Goal: Communication & Community: Answer question/provide support

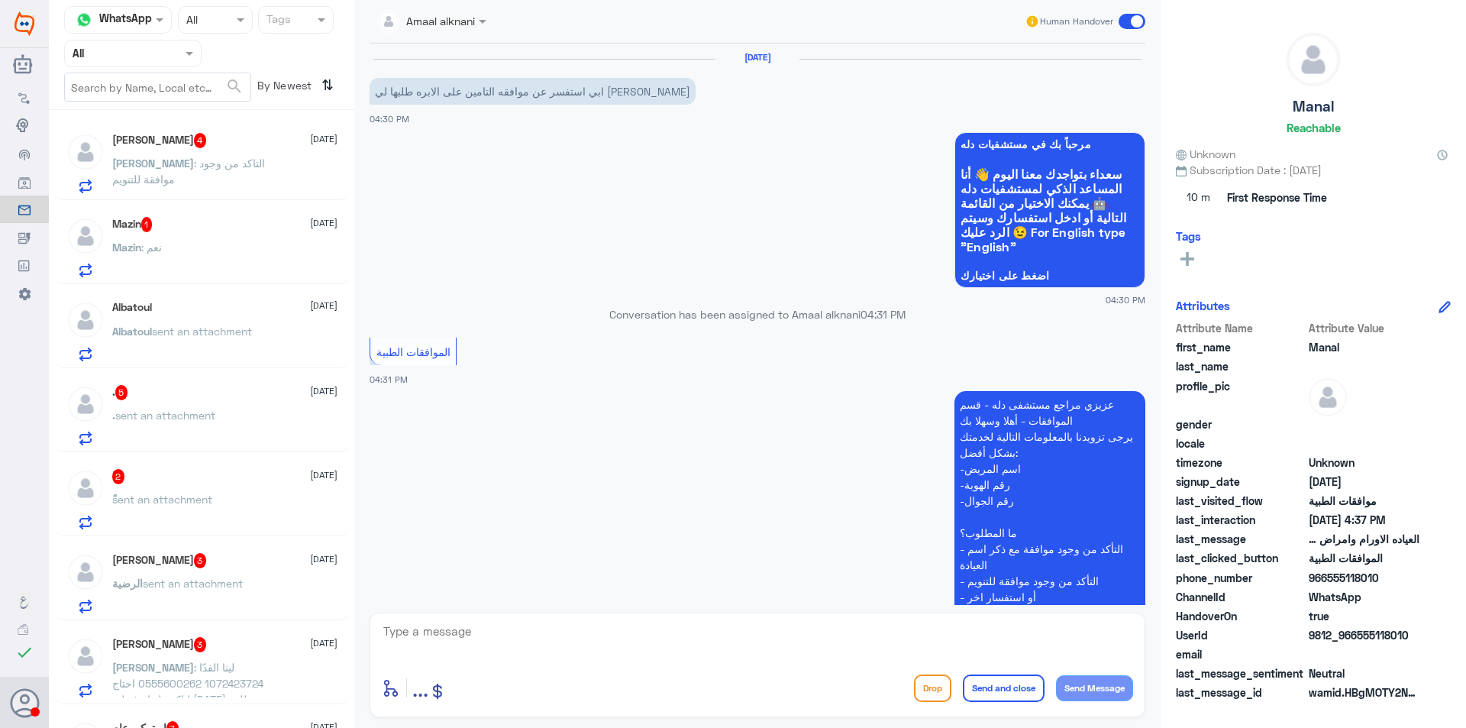
scroll to position [862, 0]
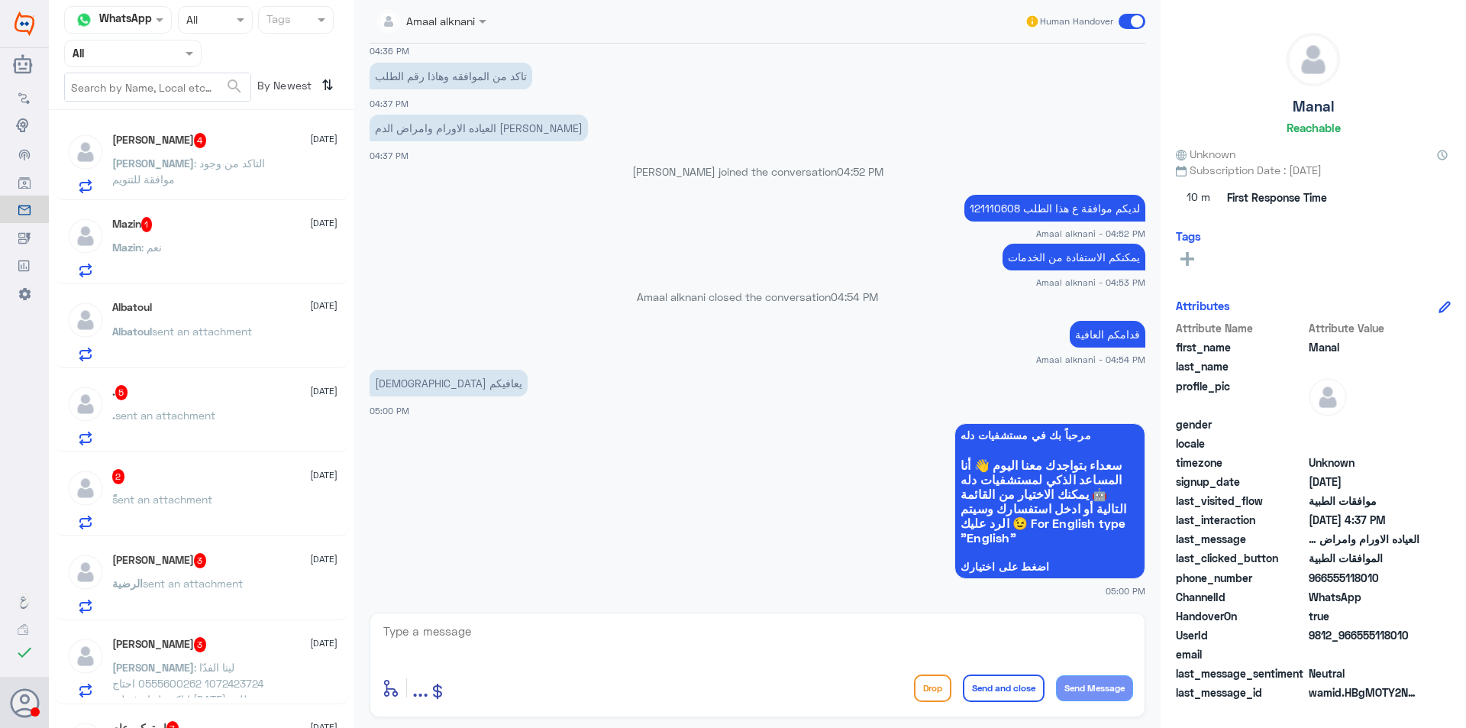
click at [218, 161] on span ": التاكد من وجود موافقة للتنويم" at bounding box center [188, 171] width 153 height 29
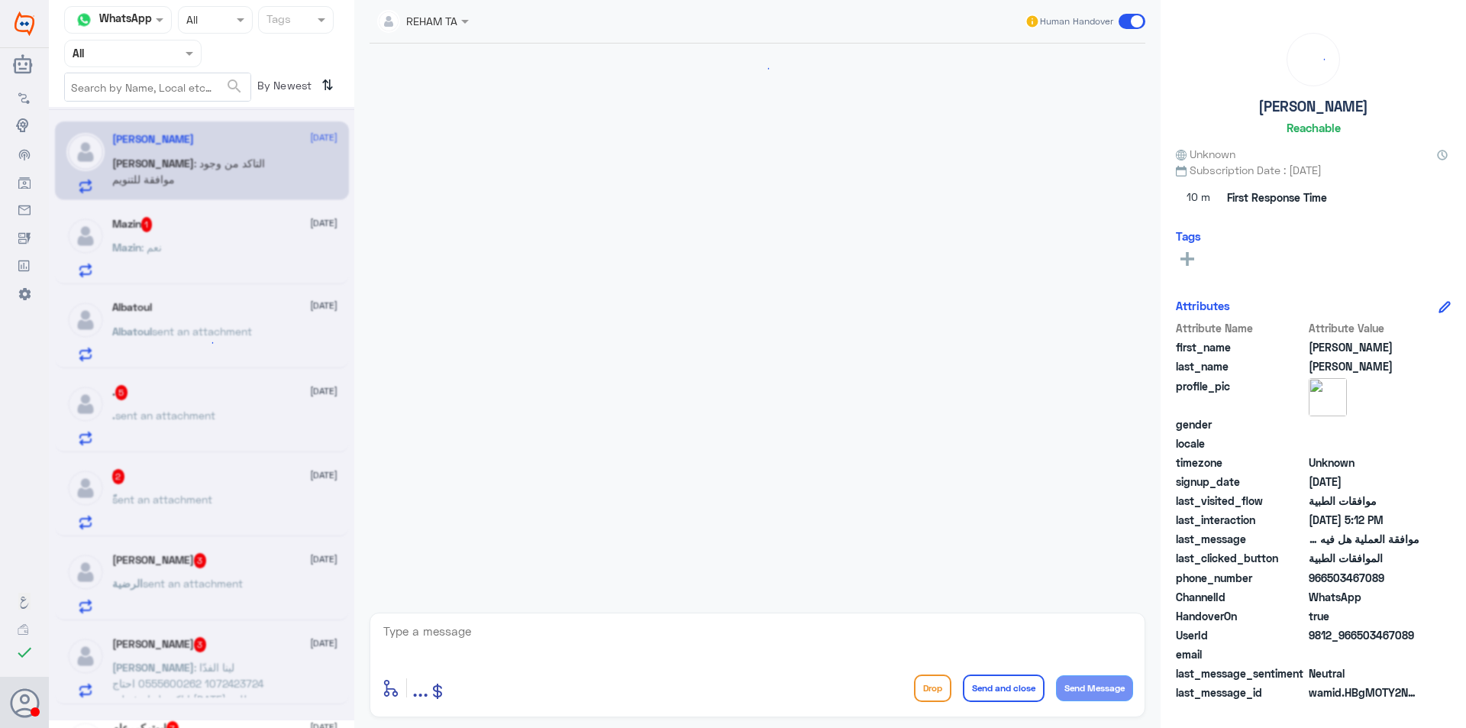
scroll to position [1330, 0]
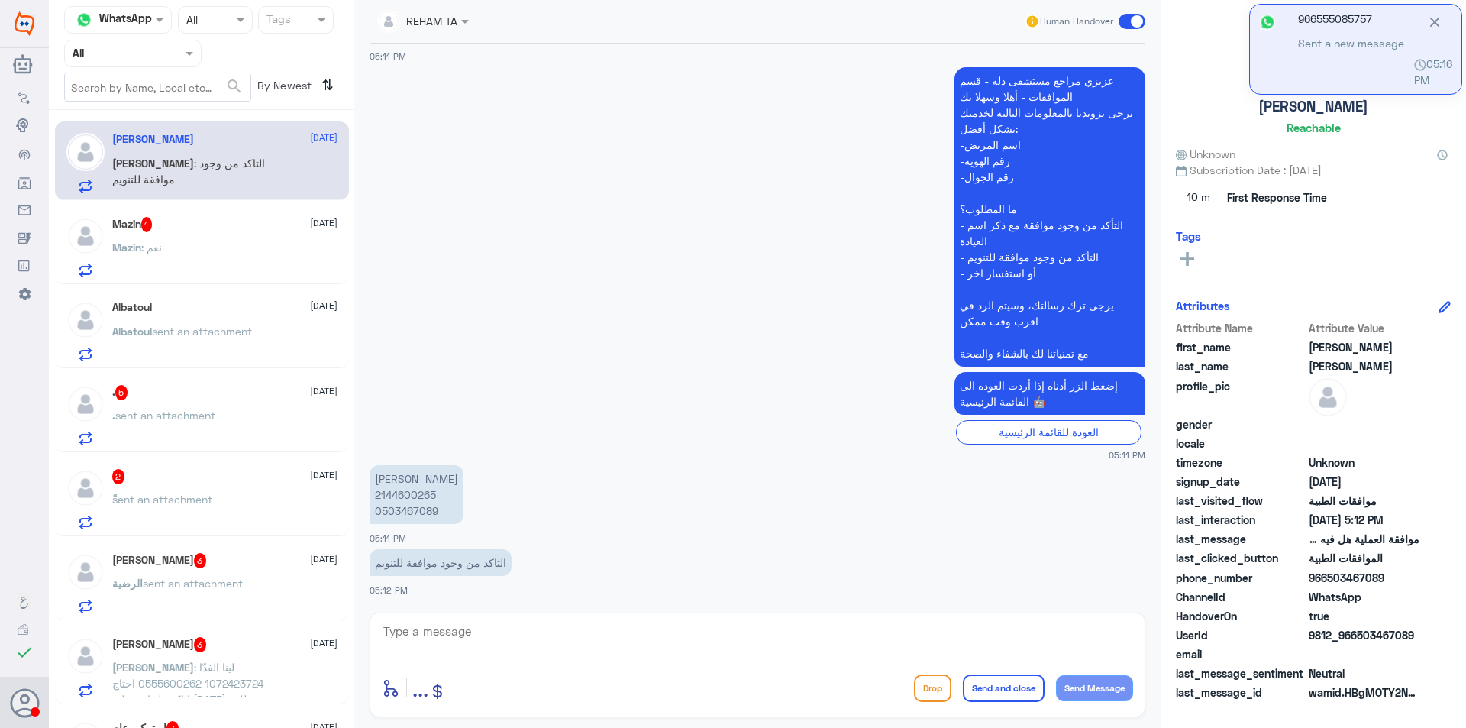
click at [1429, 21] on icon at bounding box center [1434, 22] width 17 height 17
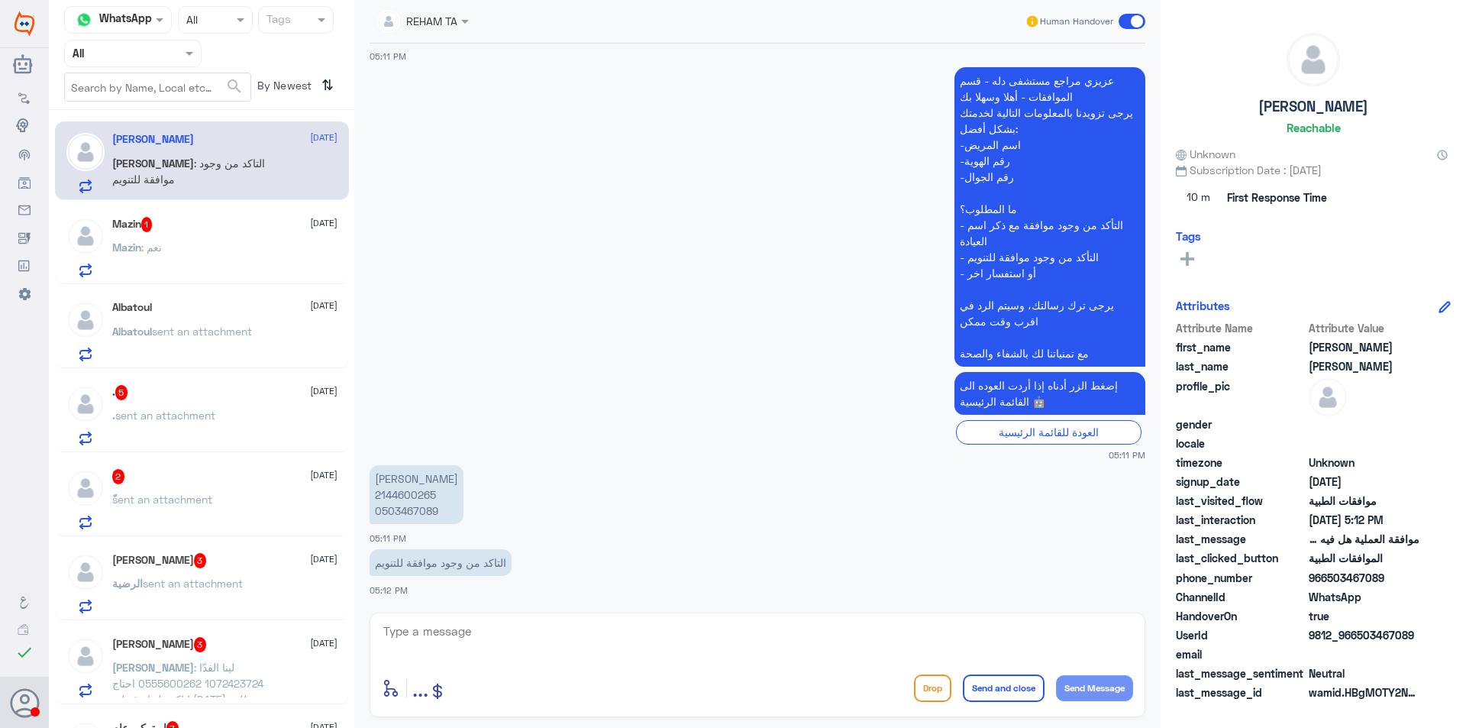
click at [184, 244] on div "Mazin : نعم" at bounding box center [224, 260] width 225 height 34
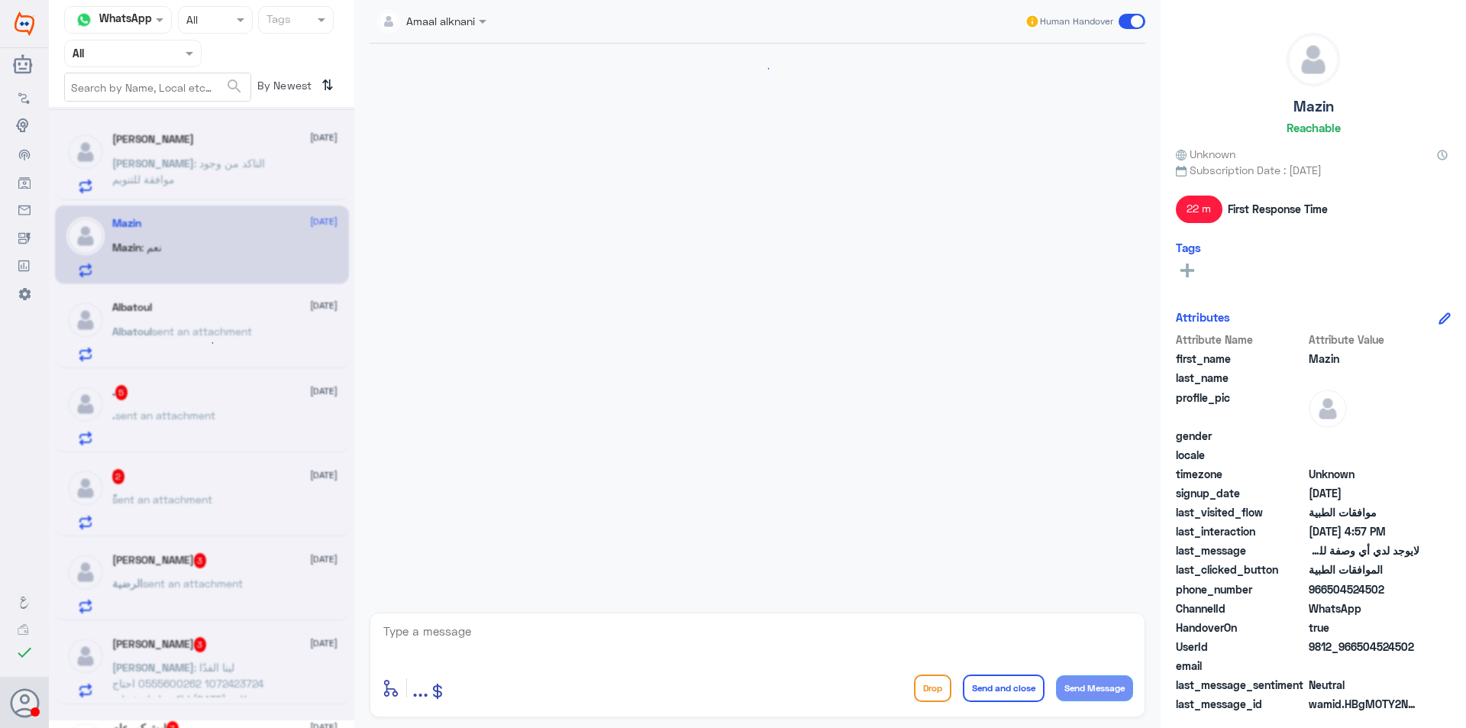
scroll to position [581, 0]
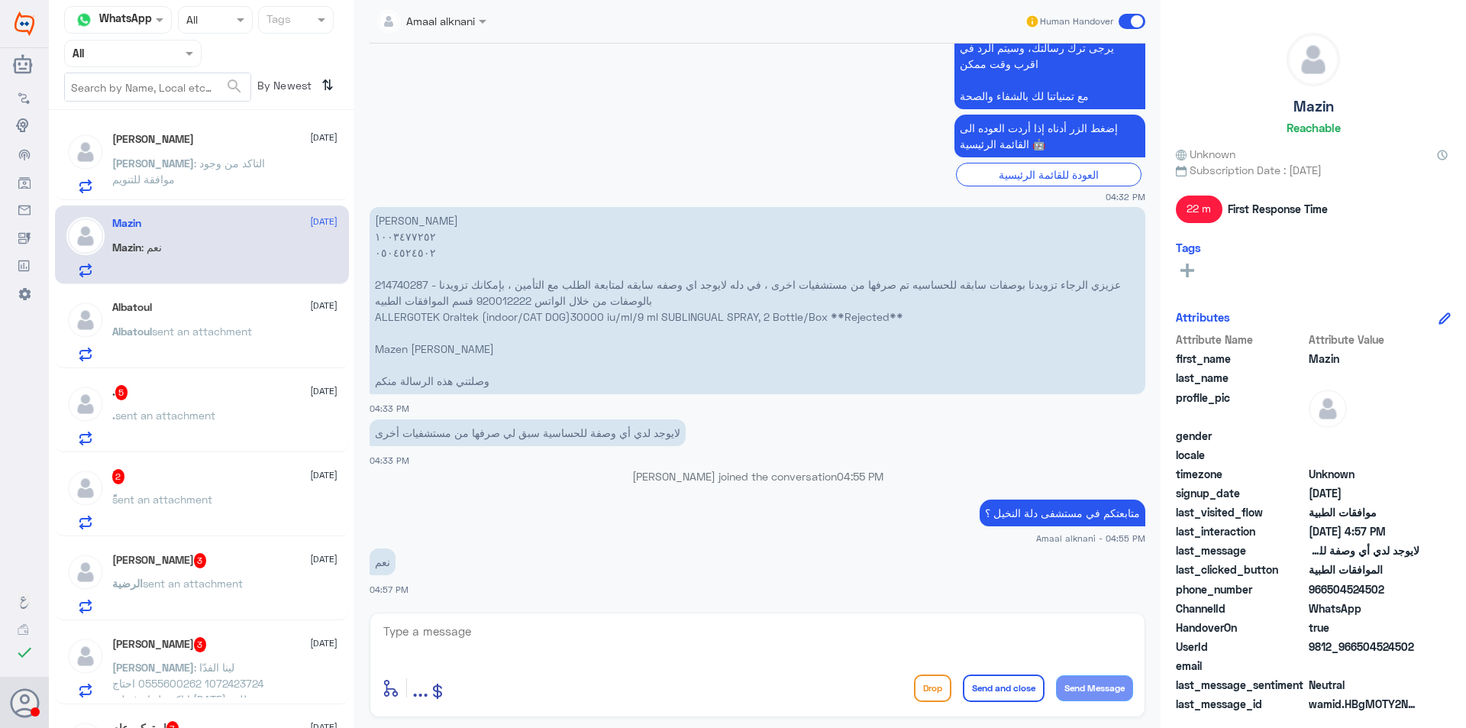
click at [562, 435] on p "لايوجد لدي أي وصفة للحساسية سبق لي صرفها من مستشفيات أخرى" at bounding box center [528, 432] width 316 height 27
copy div "لايوجد لدي أي وصفة للحساسية سبق لي صرفها من مستشفيات أخرى"
click at [494, 625] on textarea at bounding box center [757, 639] width 751 height 37
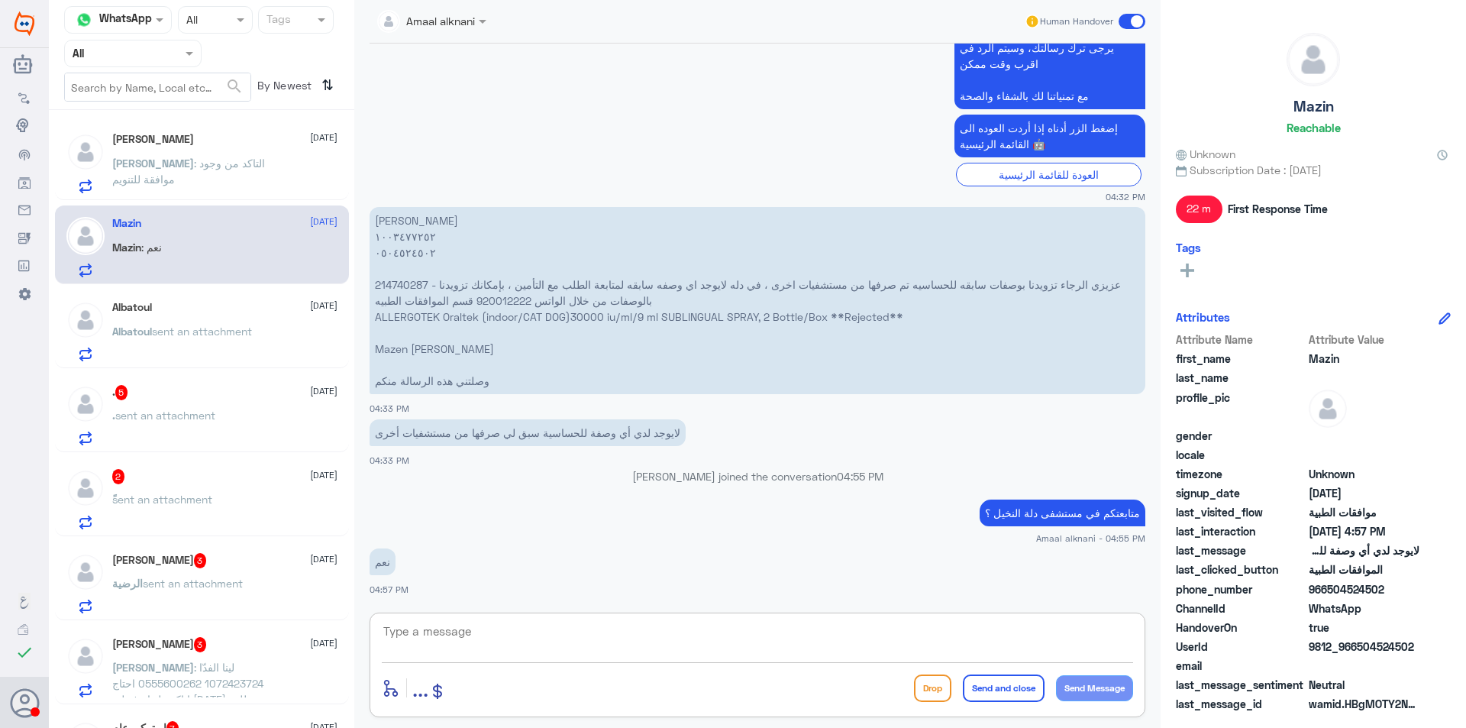
click at [729, 628] on textarea at bounding box center [757, 639] width 751 height 37
type textarea "g"
type textarea "ط"
type textarea "طيب بناءً على رد التأمين"
click at [1085, 631] on textarea "طيب بناءً على رد التأمين" at bounding box center [757, 639] width 751 height 37
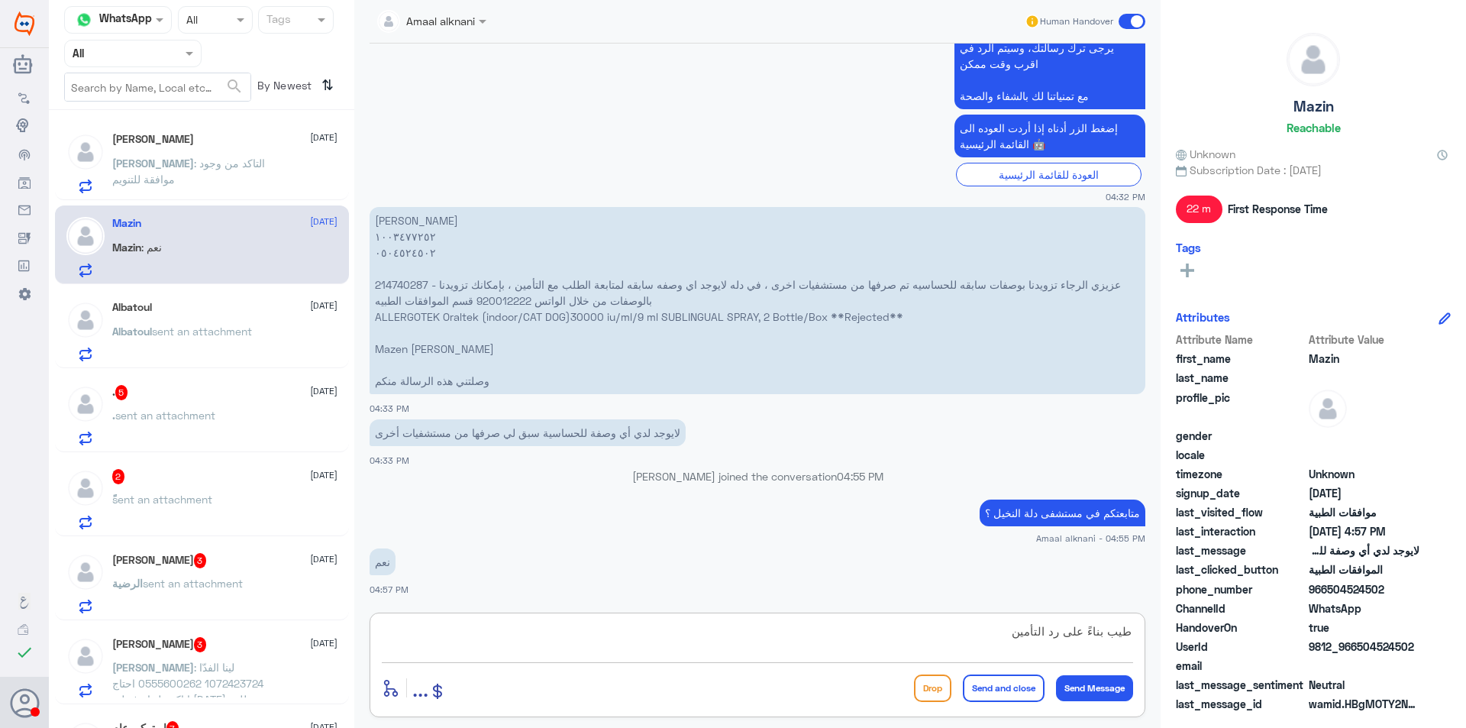
click at [1085, 631] on textarea "طيب بناءً على رد التأمين" at bounding box center [757, 639] width 751 height 37
click at [574, 628] on textarea at bounding box center [757, 639] width 751 height 37
click at [563, 644] on textarea at bounding box center [757, 639] width 751 height 37
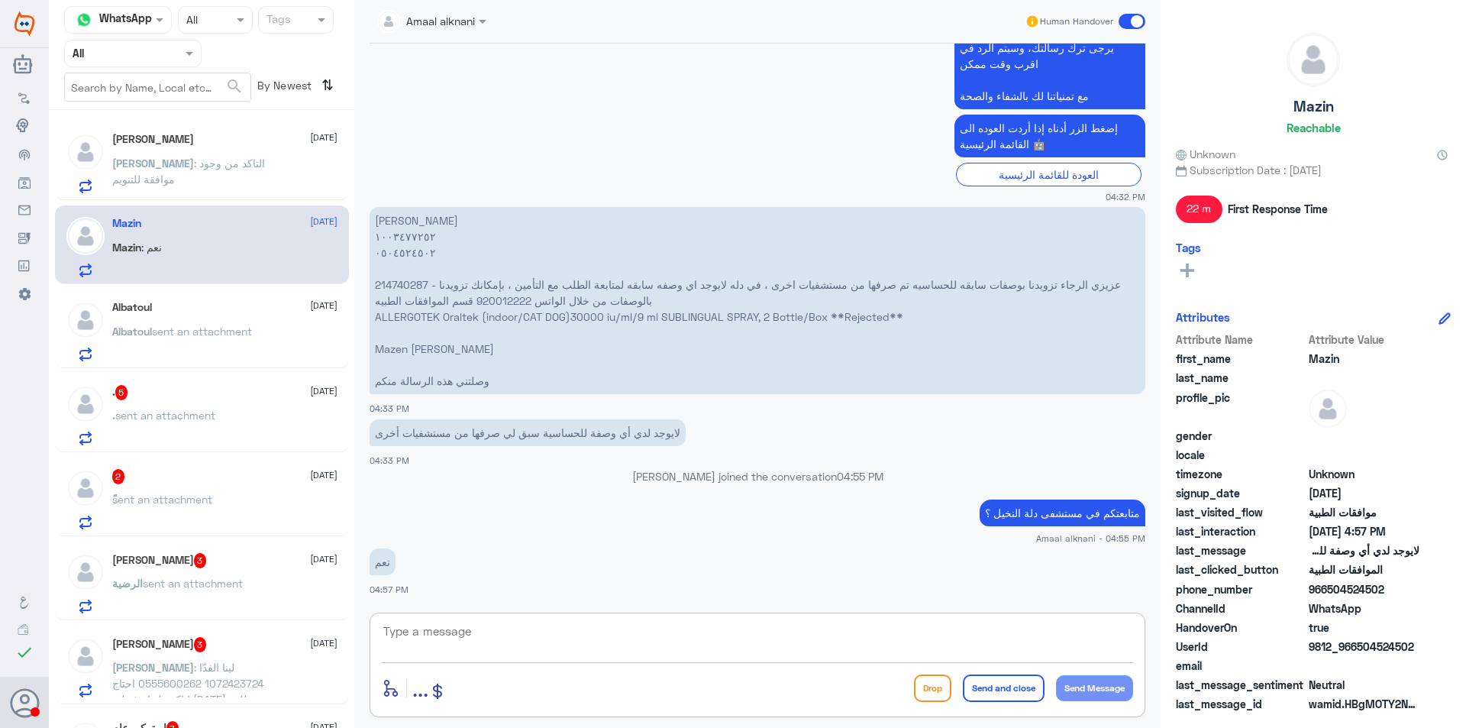
type textarea "ن"
type textarea "تم التواصل معك الان"
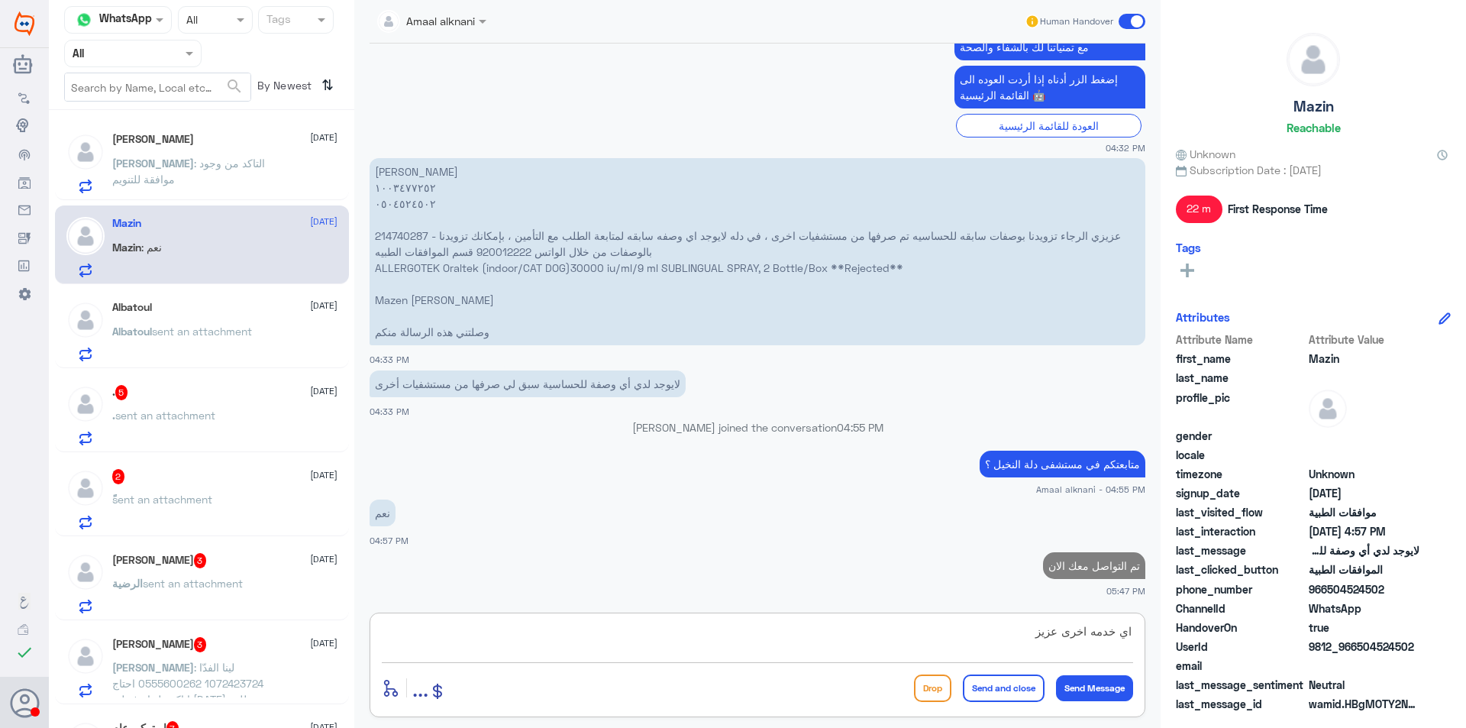
type textarea "اي خدمه اخرى عزيزي"
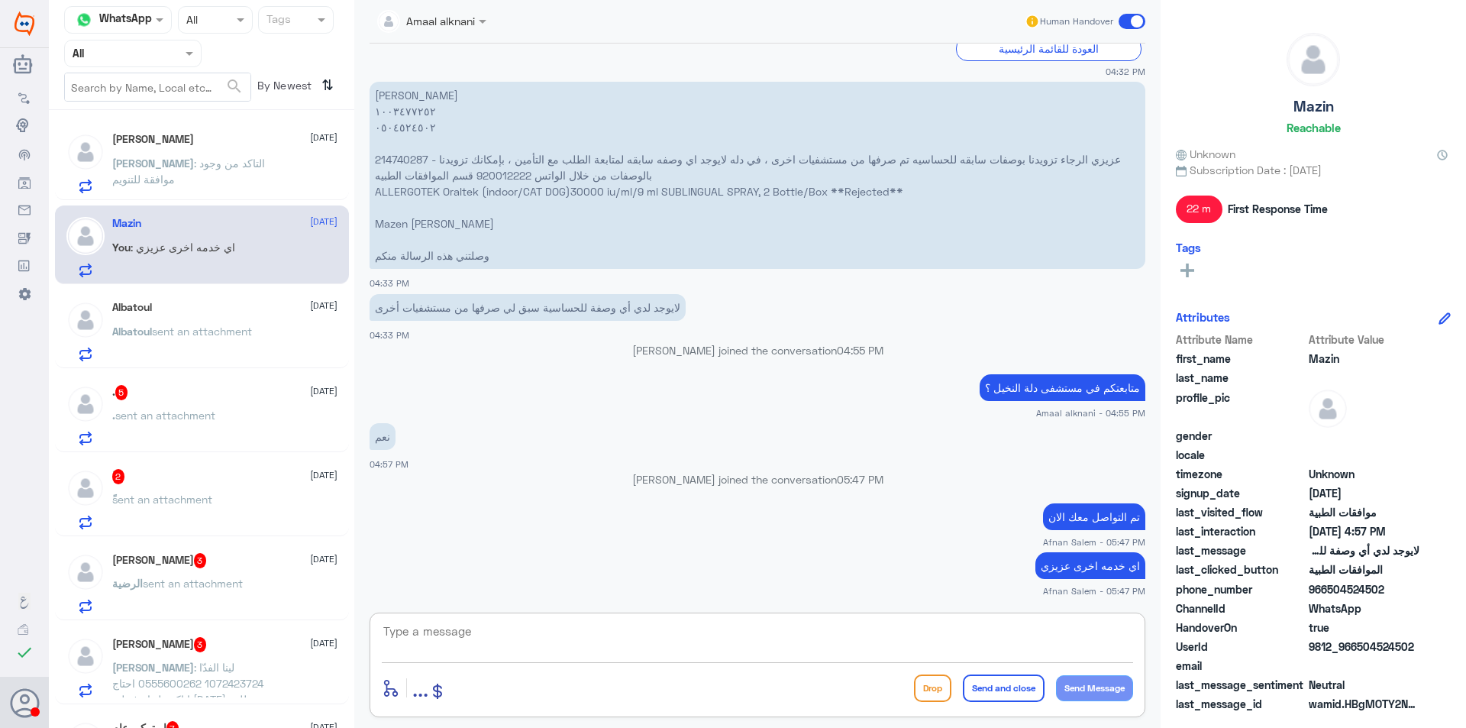
click at [472, 636] on textarea at bounding box center [757, 639] width 751 height 37
click at [935, 622] on textarea at bounding box center [757, 639] width 751 height 37
type textarea "ن"
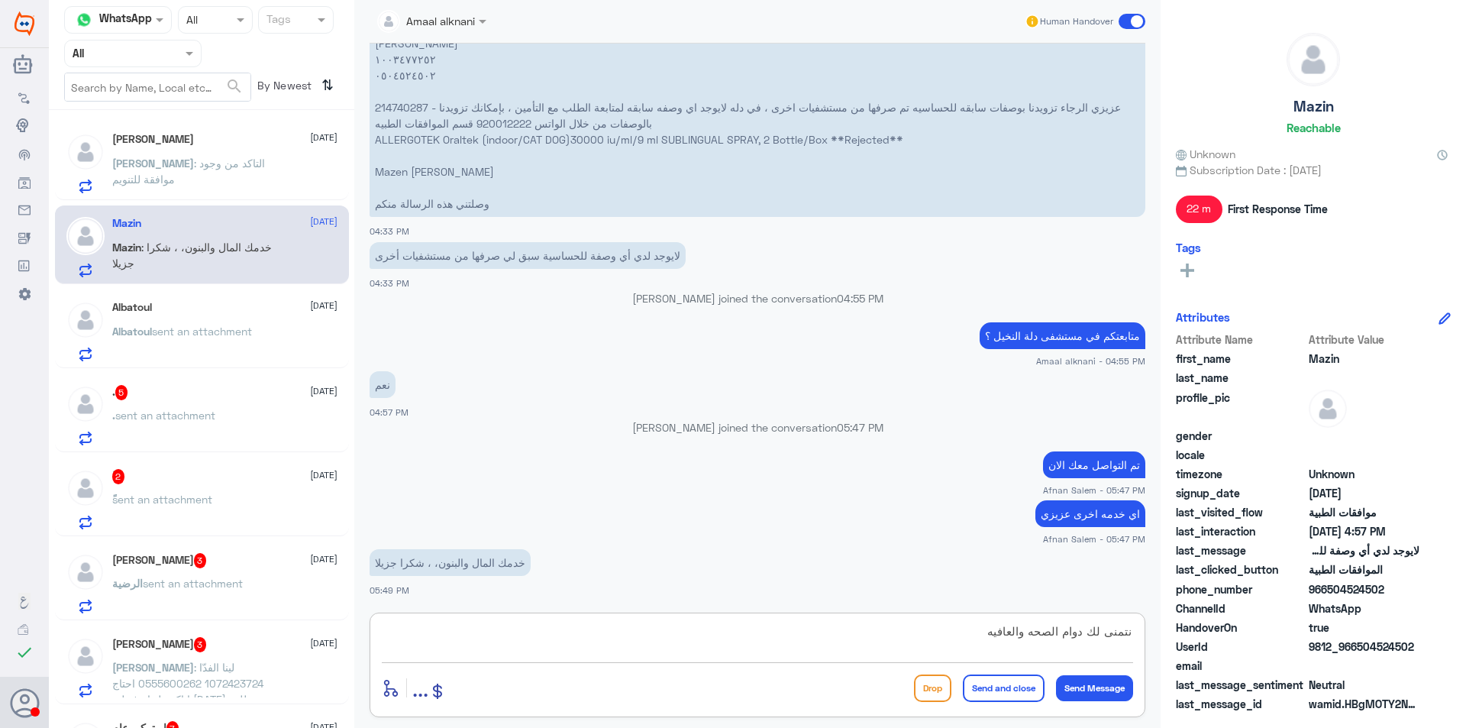
click at [838, 639] on textarea "نتمنى لك دوام الصحه والعافيه" at bounding box center [757, 639] width 751 height 37
click at [1131, 628] on textarea "نتمنى لك دوام الصحه والعافيه" at bounding box center [757, 639] width 751 height 37
type textarea "العفو ، ونتمنى لك دوام الصحه والعافيه"
click at [1002, 685] on button "Send and close" at bounding box center [1004, 687] width 82 height 27
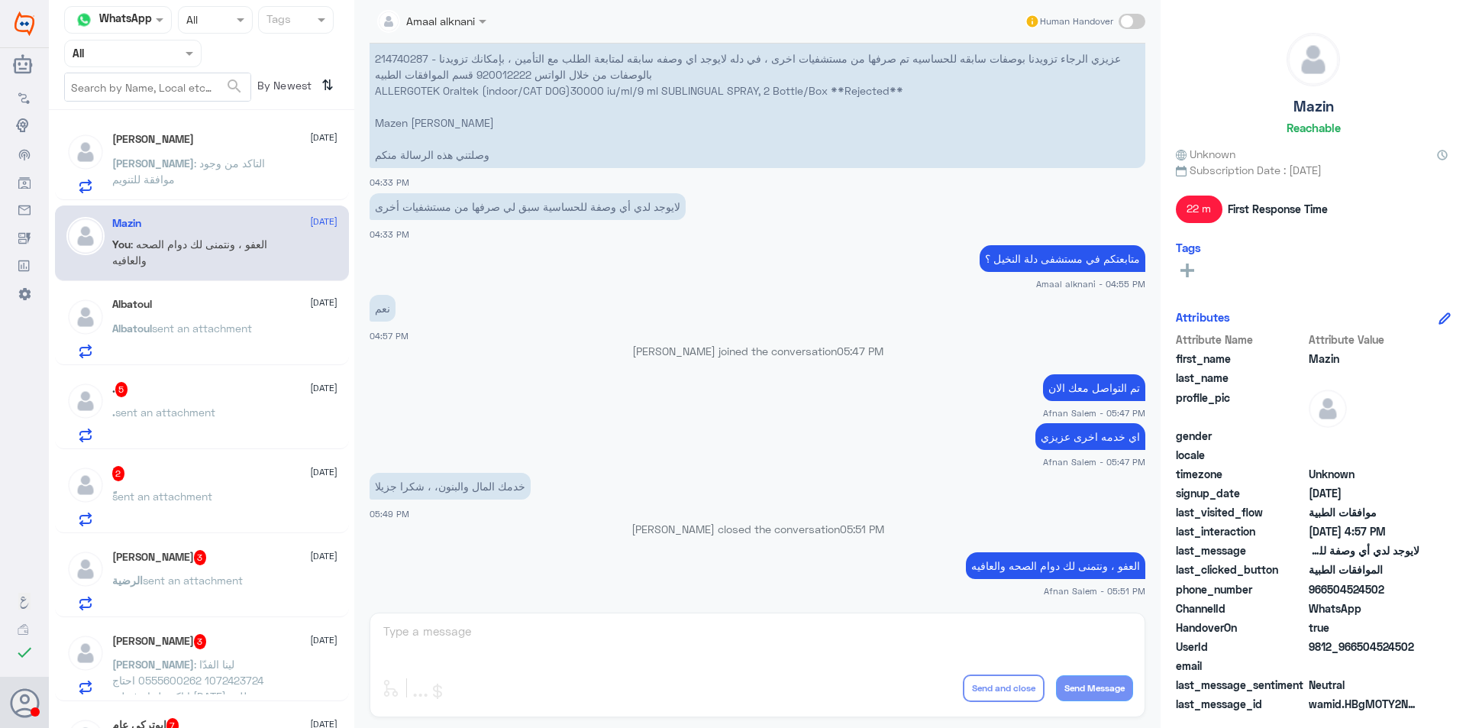
scroll to position [398, 0]
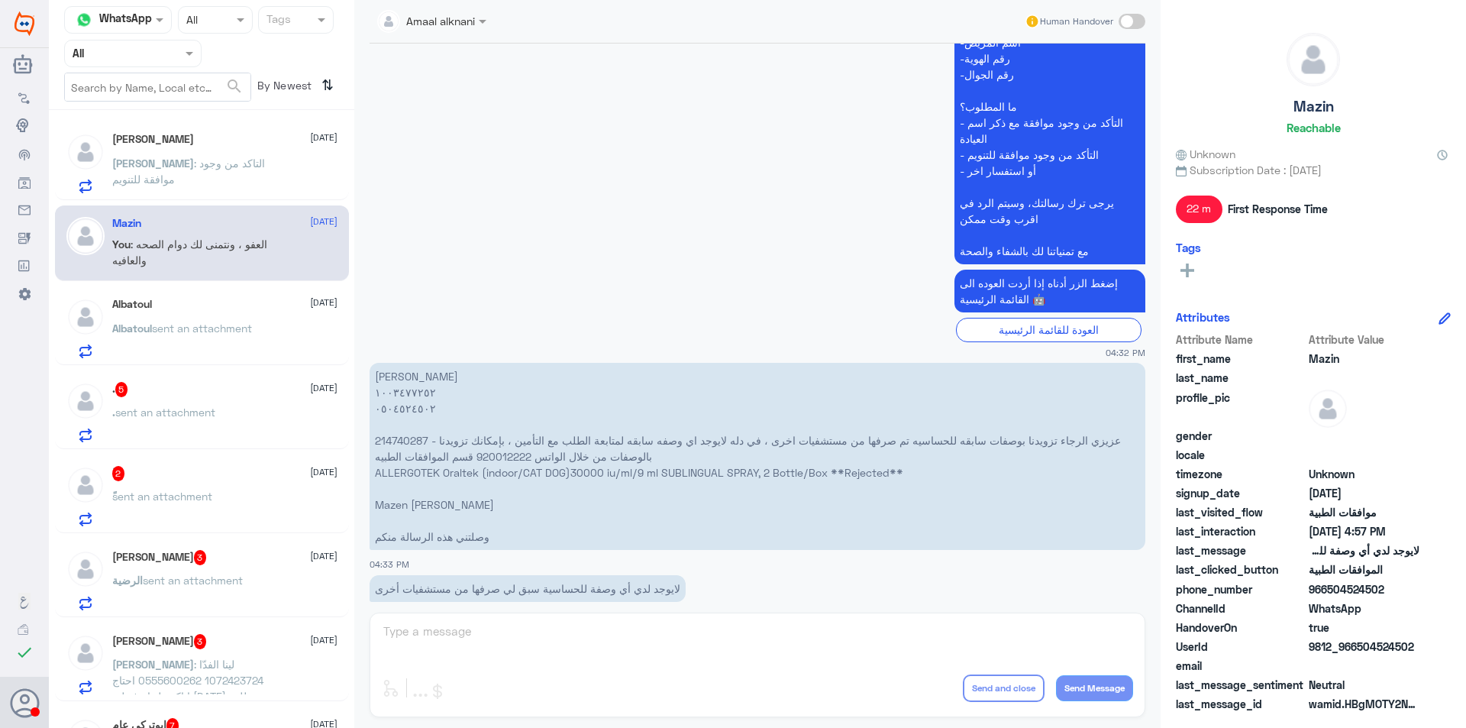
click at [394, 385] on p "[PERSON_NAME] ١٠٠٣٤٧٧٢٥٢ ٠٥٠٤٥٢٤٥٠٢ 214740287 - عزيزي الرجاء تزويدنا بوصفات ساب…" at bounding box center [758, 456] width 776 height 187
click at [389, 378] on p "[PERSON_NAME] ١٠٠٣٤٧٧٢٥٢ ٠٥٠٤٥٢٤٥٠٢ 214740287 - عزيزي الرجاء تزويدنا بوصفات ساب…" at bounding box center [758, 456] width 776 height 187
copy p "[PERSON_NAME]"
click at [248, 165] on span ": التاكد من وجود موافقة للتنويم" at bounding box center [188, 171] width 153 height 29
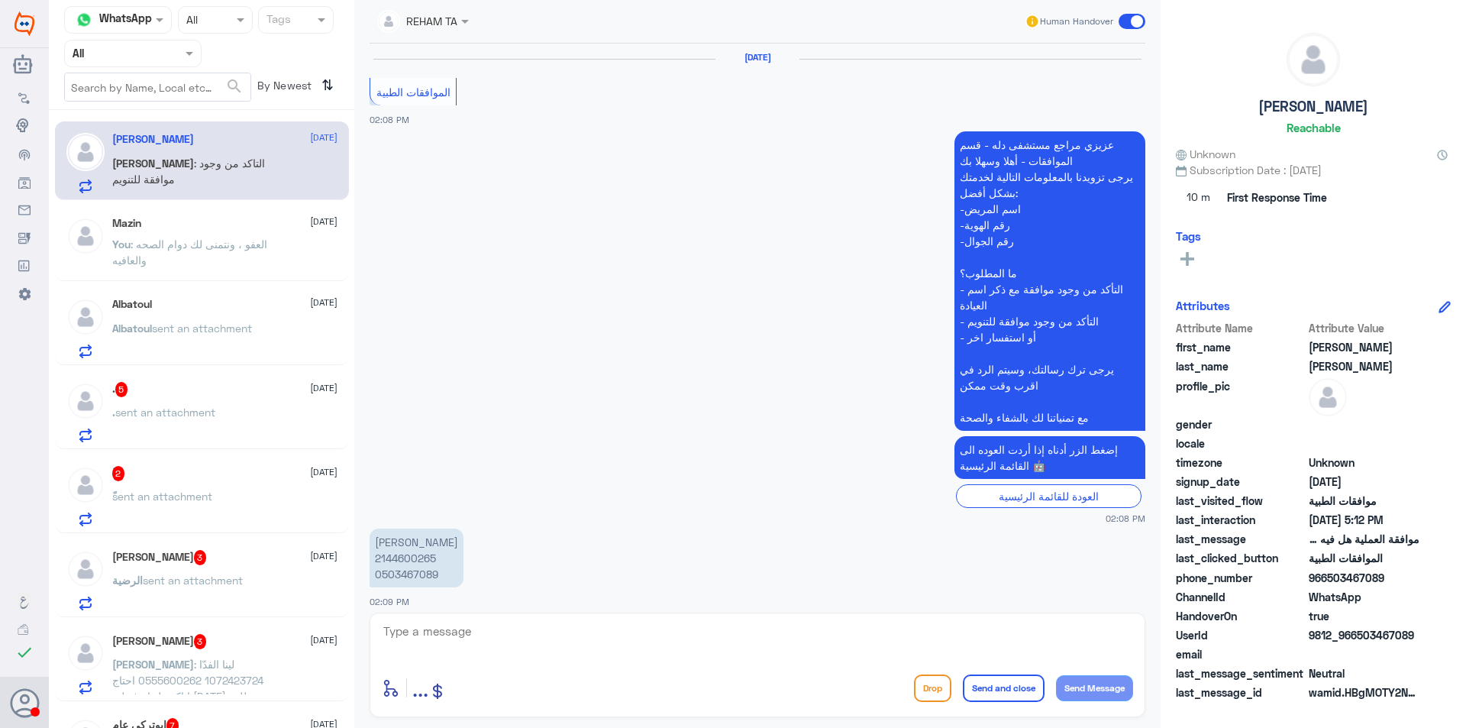
scroll to position [1330, 0]
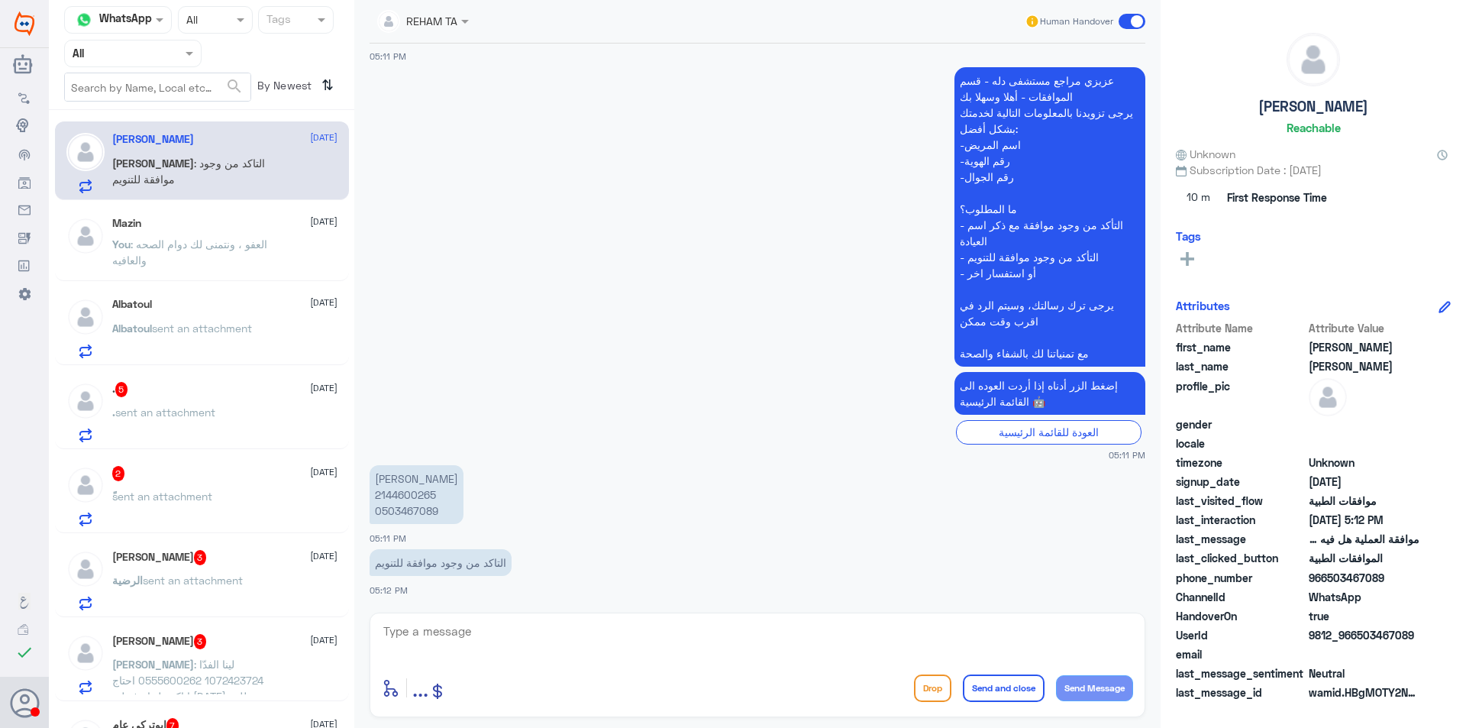
click at [156, 61] on input "text" at bounding box center [115, 53] width 84 height 18
click at [157, 150] on div "Your Inbox" at bounding box center [132, 155] width 137 height 35
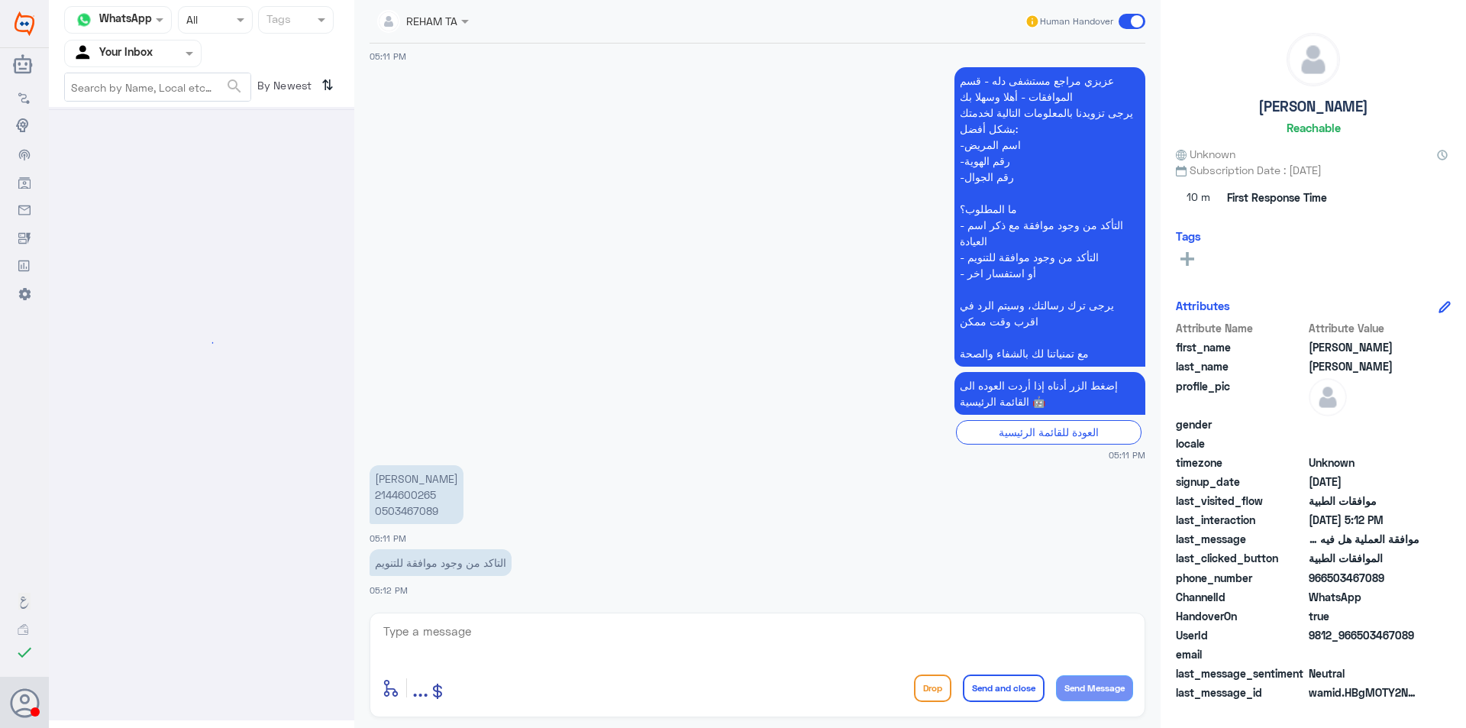
scroll to position [0, 0]
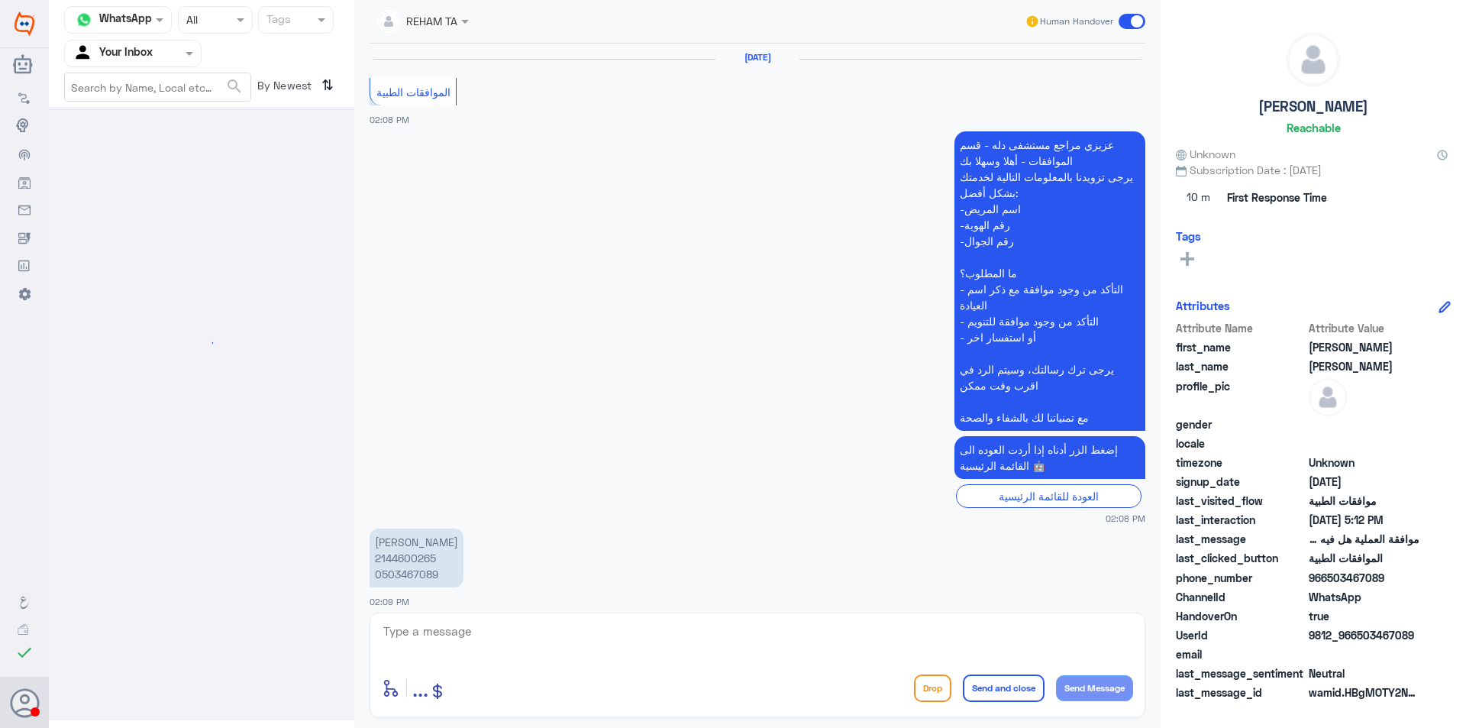
click at [147, 53] on input "text" at bounding box center [115, 53] width 84 height 18
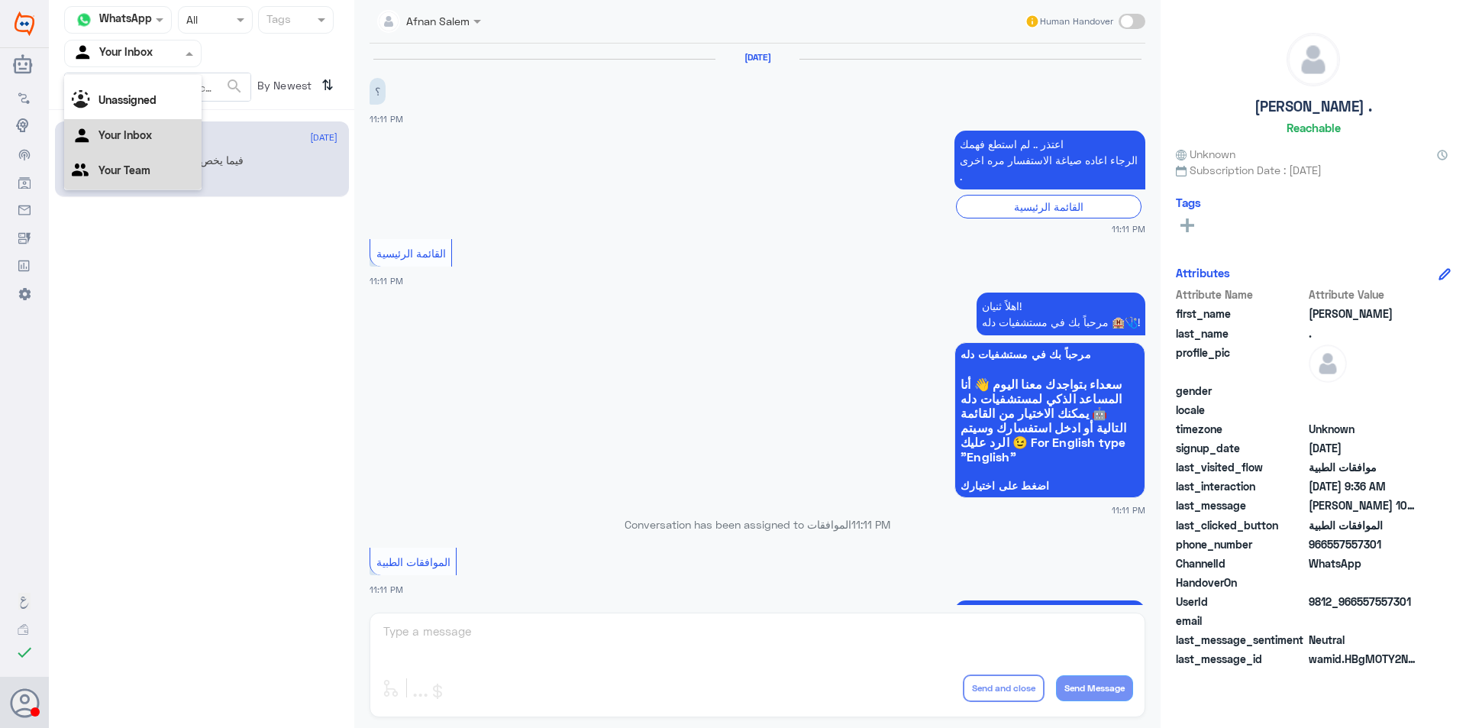
scroll to position [1586, 0]
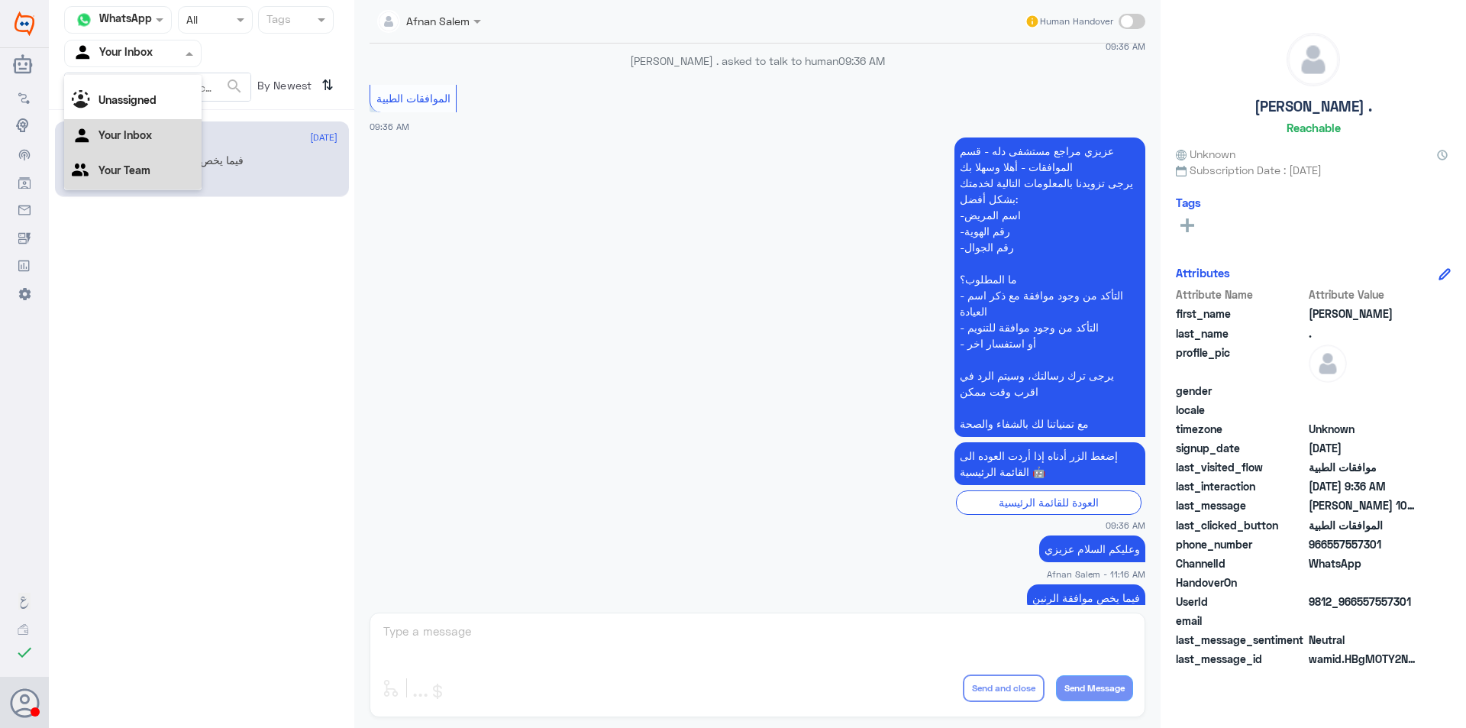
click at [134, 176] on Team "Your Team" at bounding box center [124, 169] width 52 height 13
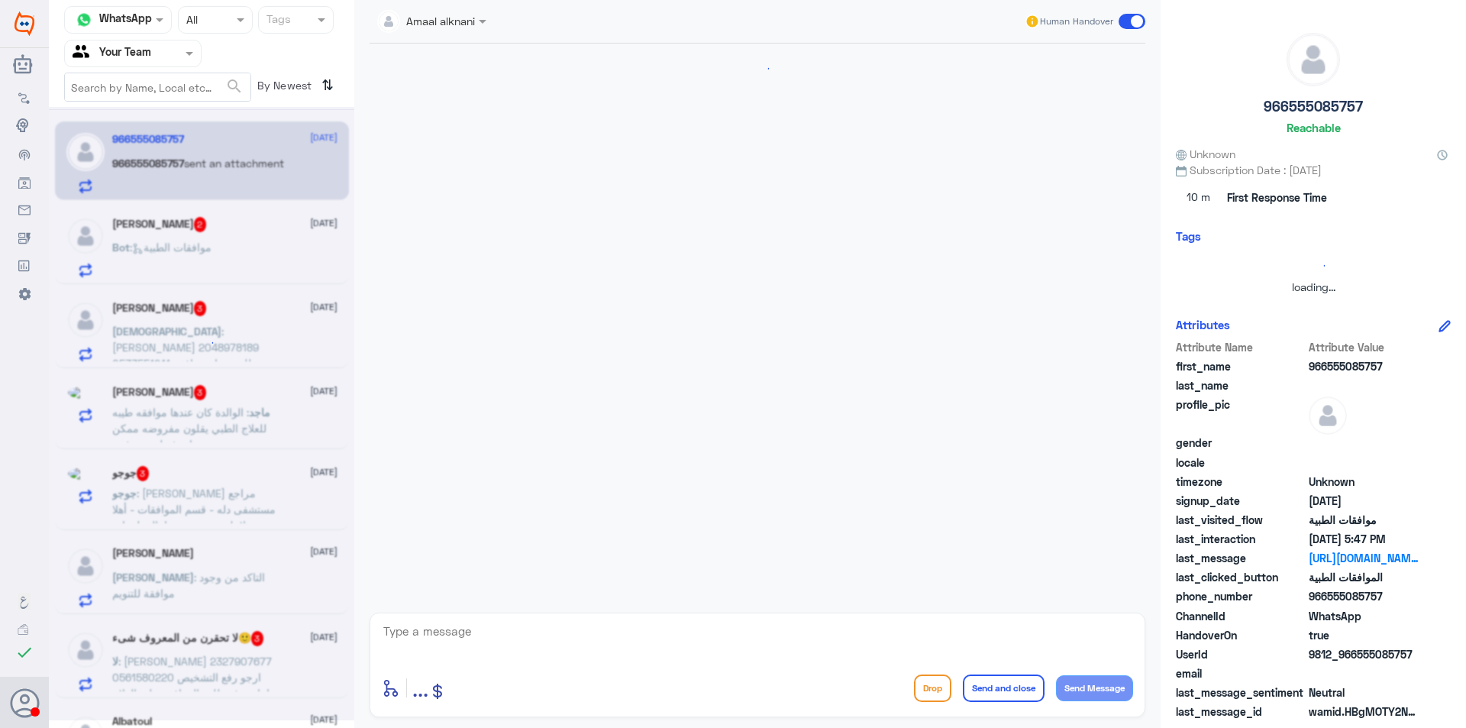
scroll to position [828, 0]
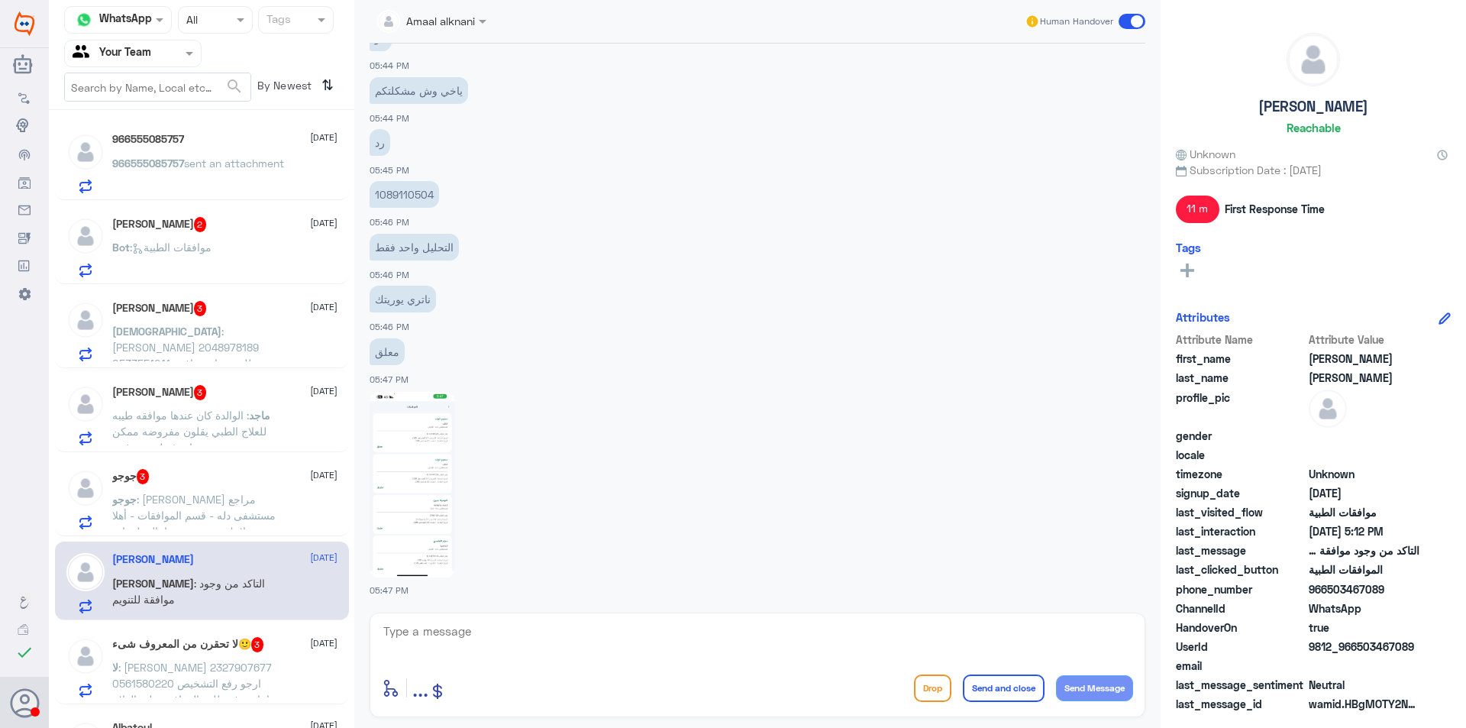
click at [397, 195] on p "1089110504" at bounding box center [404, 194] width 69 height 27
copy p "1089110504"
click at [578, 631] on textarea at bounding box center [757, 639] width 751 height 37
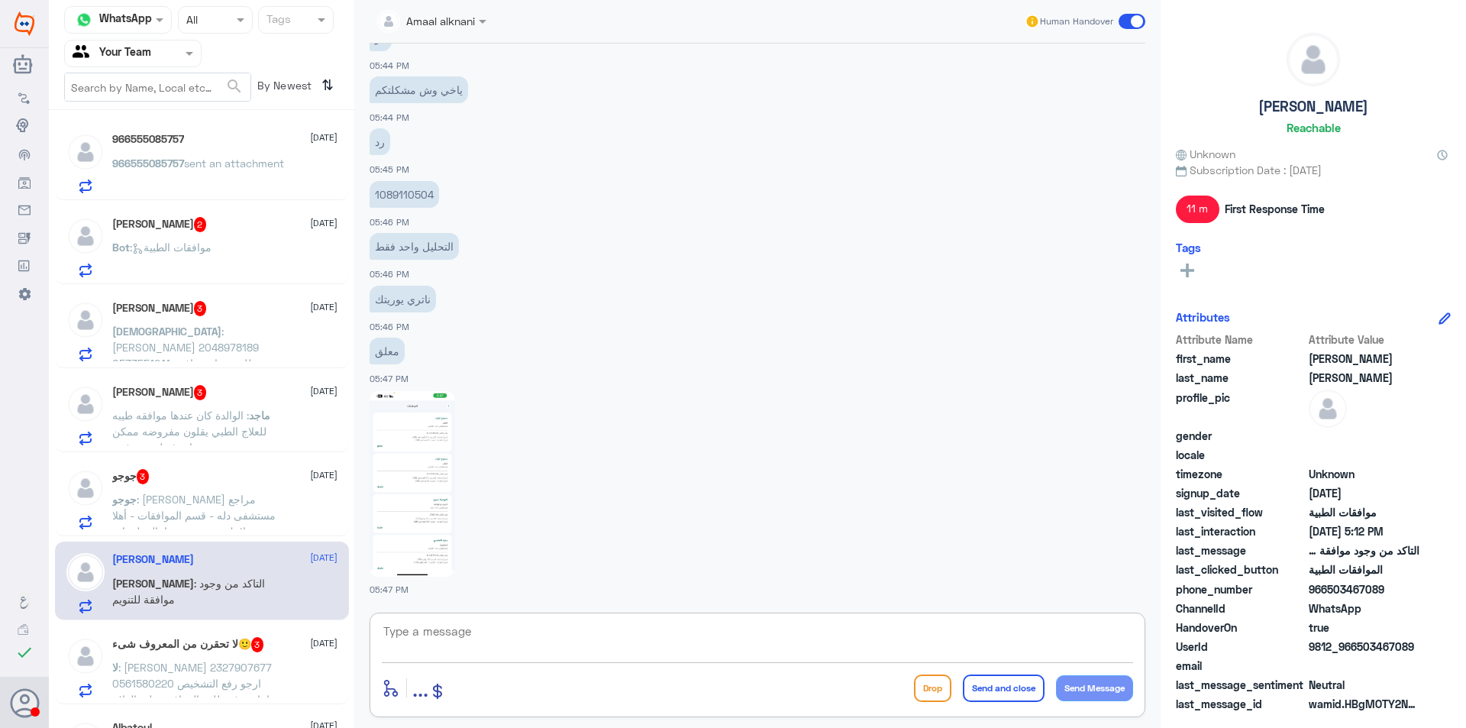
click at [239, 176] on p "966555085757 sent an attachment" at bounding box center [198, 174] width 172 height 38
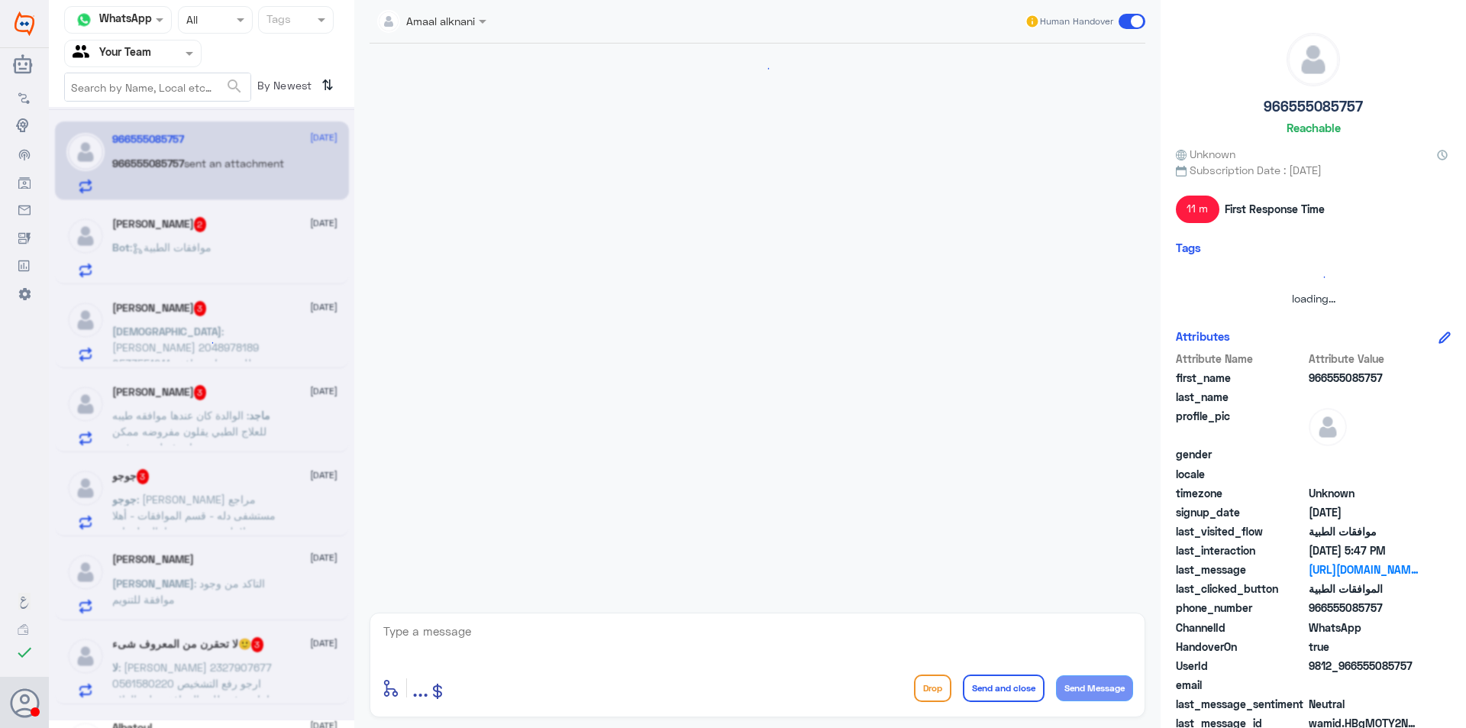
scroll to position [828, 0]
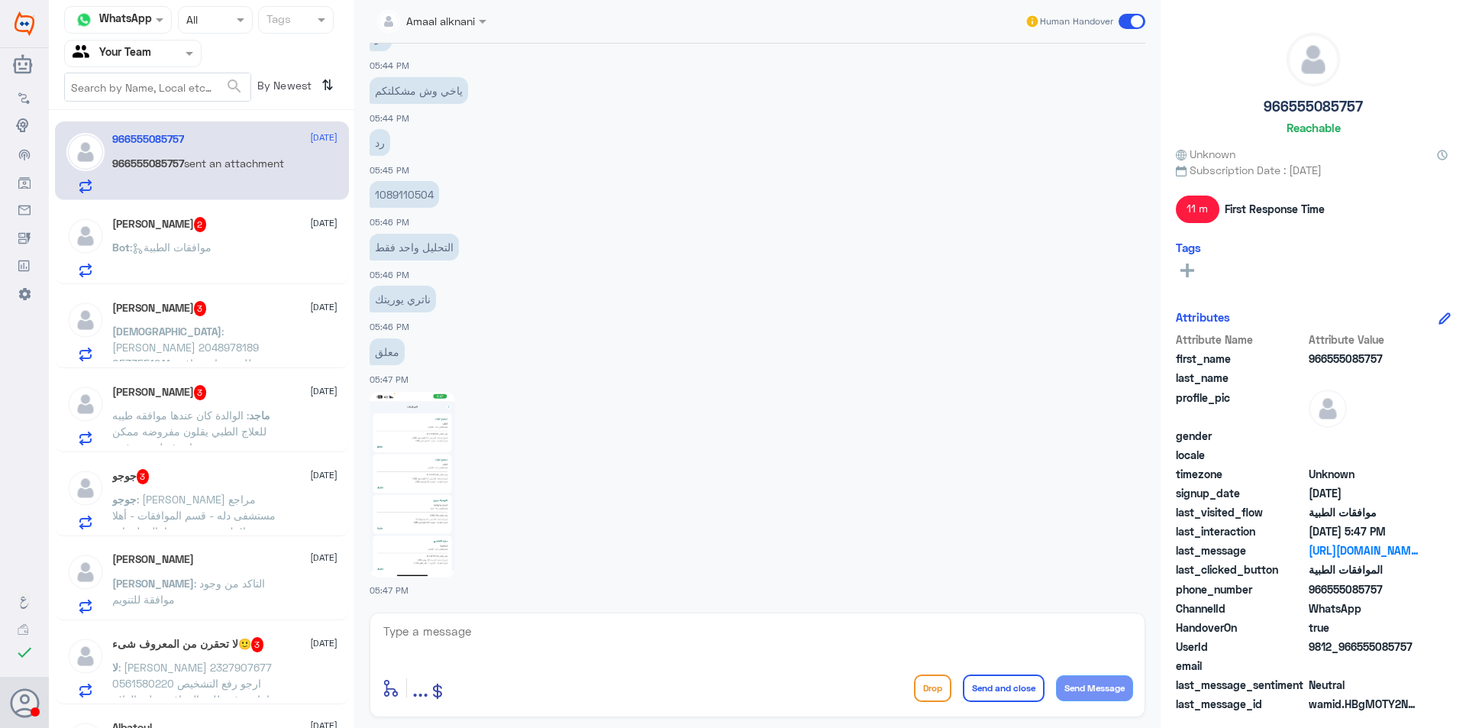
click at [237, 222] on div "[PERSON_NAME] 2 [DATE]" at bounding box center [224, 224] width 225 height 15
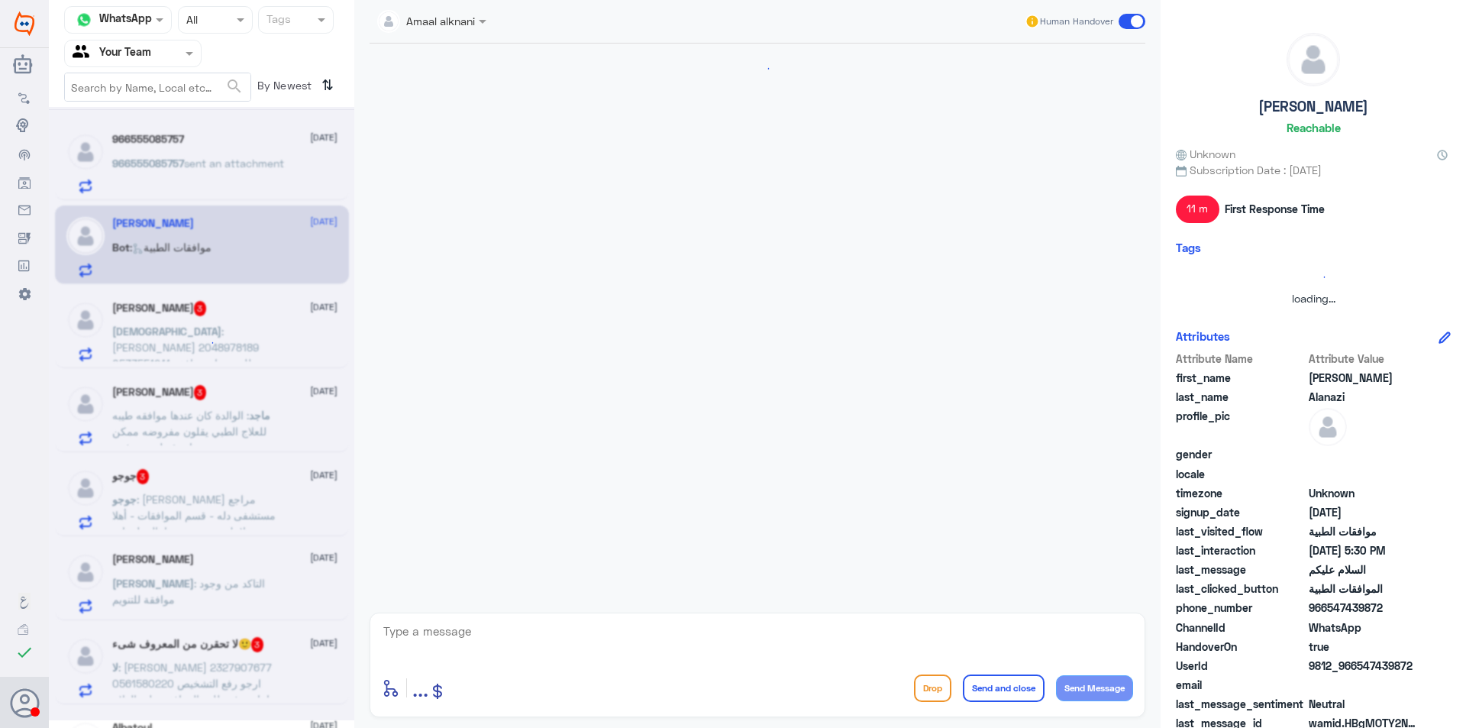
scroll to position [187, 0]
